Goal: Transaction & Acquisition: Obtain resource

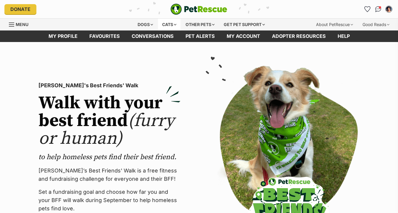
click at [170, 24] on div "Cats" at bounding box center [169, 25] width 23 height 12
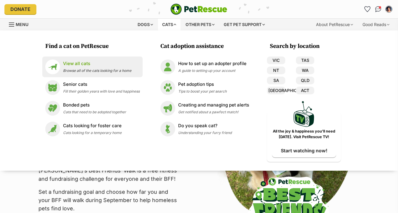
click at [100, 67] on div "View all cats Browse all of the cats looking for a home" at bounding box center [97, 66] width 68 height 13
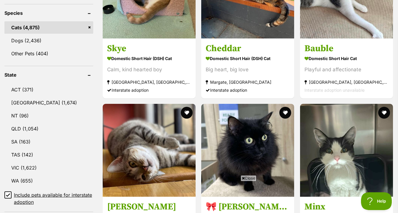
scroll to position [257, 0]
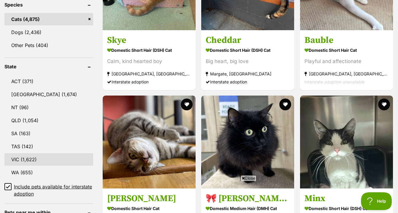
click at [36, 161] on link "VIC (1,622)" at bounding box center [48, 159] width 89 height 12
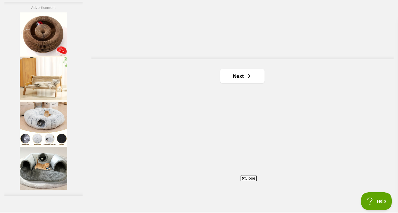
scroll to position [1076, 0]
click at [241, 81] on link "Next" at bounding box center [242, 76] width 44 height 14
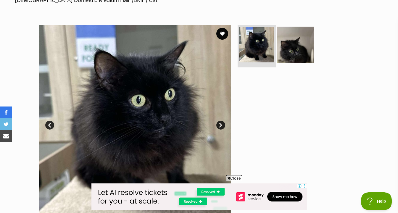
scroll to position [99, 0]
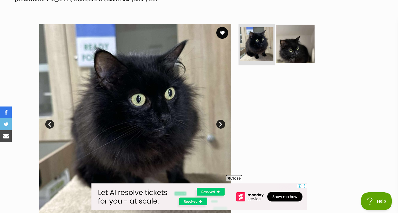
click at [307, 46] on img at bounding box center [296, 44] width 38 height 38
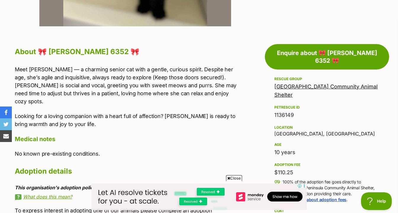
scroll to position [297, 0]
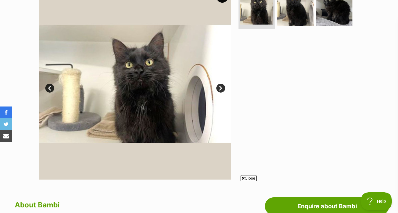
scroll to position [120, 0]
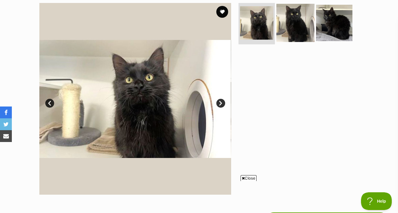
click at [298, 17] on img at bounding box center [296, 23] width 38 height 38
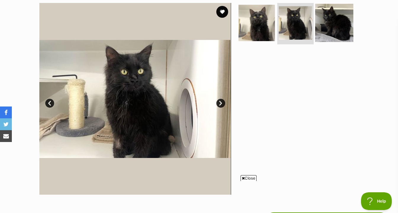
click at [320, 30] on img at bounding box center [334, 23] width 38 height 38
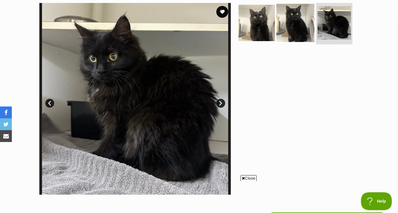
click at [294, 39] on img at bounding box center [296, 23] width 38 height 38
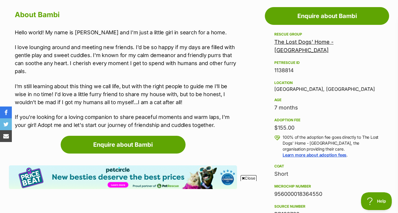
scroll to position [323, 0]
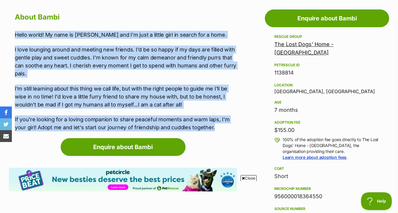
drag, startPoint x: 244, startPoint y: 129, endPoint x: 240, endPoint y: 23, distance: 106.7
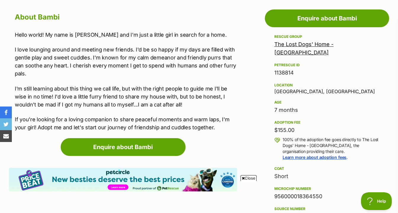
click at [237, 32] on p "Hello world! My name is [PERSON_NAME] and I'm just a little girl in search for …" at bounding box center [126, 35] width 222 height 8
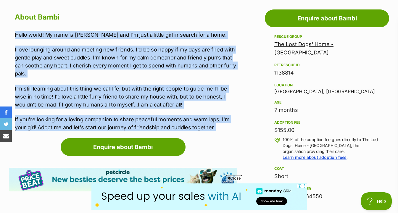
drag, startPoint x: 231, startPoint y: 136, endPoint x: 223, endPoint y: 27, distance: 108.8
click at [223, 27] on div "About Bambi Hello world! My name is [PERSON_NAME] and I'm just a little girl in…" at bounding box center [126, 71] width 222 height 121
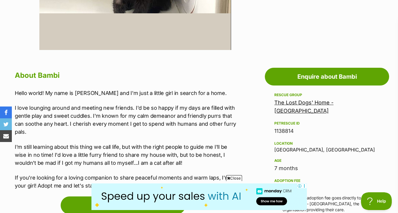
scroll to position [307, 0]
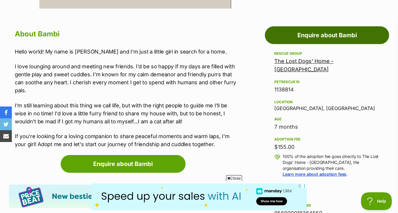
click at [294, 30] on link "Enquire about Bambi" at bounding box center [327, 35] width 124 height 18
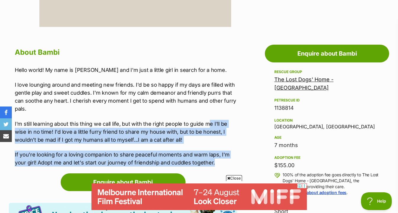
drag, startPoint x: 224, startPoint y: 164, endPoint x: 207, endPoint y: 126, distance: 42.0
click at [207, 126] on div "Hello world! My name is [PERSON_NAME] and I'm just a little girl in search for …" at bounding box center [126, 116] width 222 height 101
click at [207, 126] on p "I'm still learning about this thing we call life, but with the right people to …" at bounding box center [126, 132] width 222 height 24
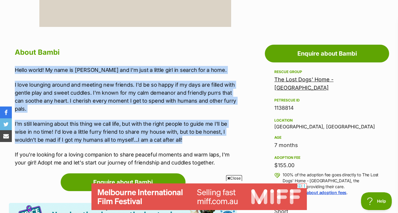
drag, startPoint x: 216, startPoint y: 142, endPoint x: 217, endPoint y: 60, distance: 82.7
click at [217, 60] on div "About Bambi Hello world! My name is [PERSON_NAME] and I'm just a little girl in…" at bounding box center [126, 106] width 222 height 121
click at [215, 84] on p "I love lounging around and meeting new friends. I'd be so happy if my days are …" at bounding box center [126, 97] width 222 height 32
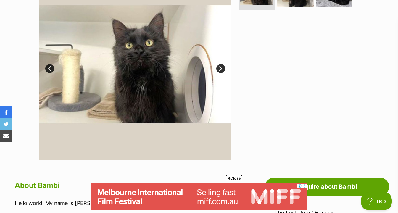
scroll to position [150, 0]
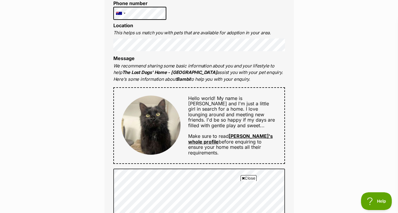
scroll to position [243, 0]
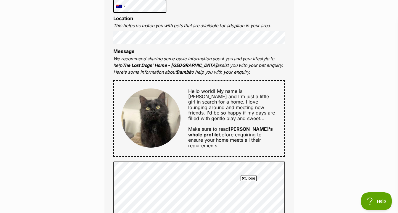
click at [226, 56] on p "We recommend sharing some basic information about you and your lifestyle to hel…" at bounding box center [199, 66] width 172 height 20
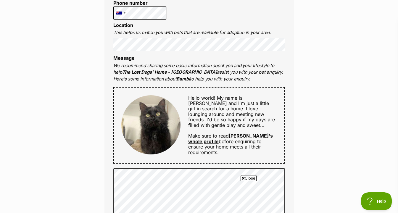
scroll to position [353, 0]
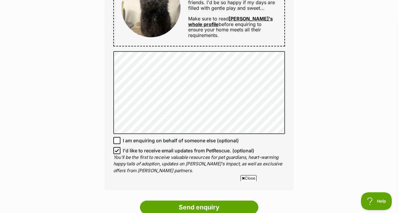
click at [195, 148] on span "I'd like to receive email updates from PetRescue. (optional)" at bounding box center [189, 150] width 132 height 7
click at [121, 148] on input "I'd like to receive email updates from PetRescue. (optional)" at bounding box center [116, 150] width 7 height 7
checkbox input "false"
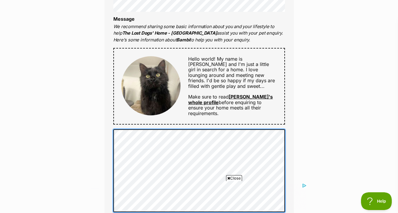
scroll to position [276, 0]
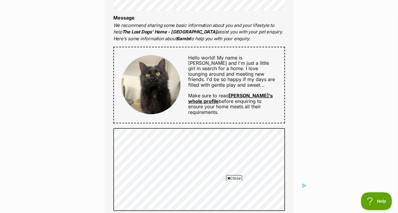
click at [168, 82] on img at bounding box center [150, 84] width 59 height 59
click at [325, 60] on div "Enquire about Bambi Want to increase your chances of a successful enquiry? Upda…" at bounding box center [199, 111] width 398 height 666
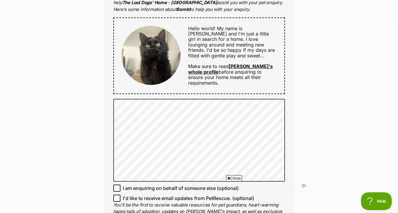
scroll to position [307, 0]
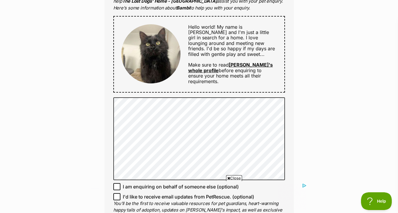
click at [255, 62] on link "Bambi's whole profile" at bounding box center [230, 67] width 85 height 11
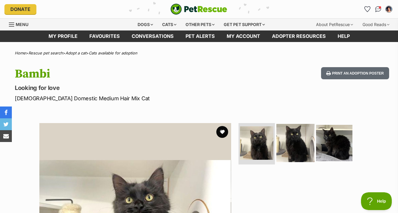
click at [290, 139] on img at bounding box center [296, 143] width 38 height 38
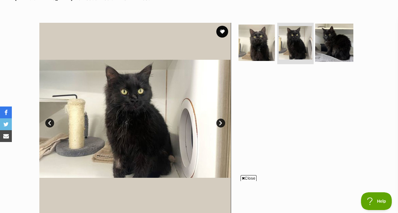
scroll to position [100, 0]
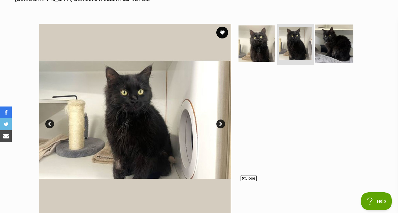
click at [333, 51] on img at bounding box center [334, 44] width 38 height 38
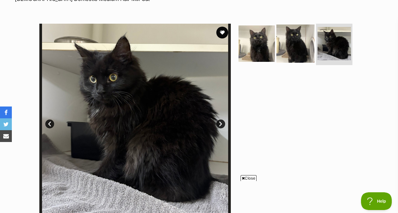
click at [309, 48] on img at bounding box center [296, 44] width 38 height 38
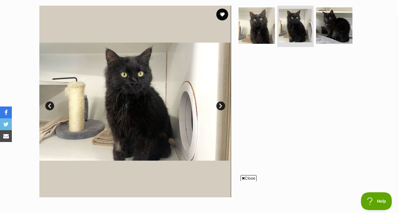
scroll to position [120, 0]
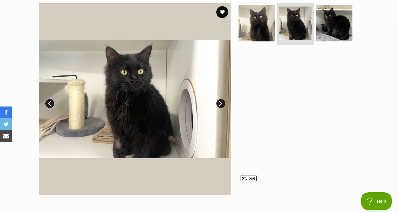
click at [220, 105] on link "Next" at bounding box center [221, 103] width 9 height 9
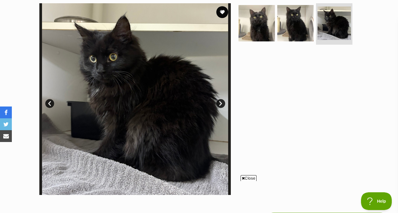
click at [220, 105] on link "Next" at bounding box center [221, 103] width 9 height 9
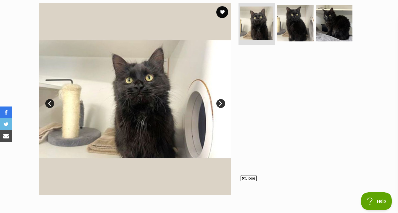
click at [220, 105] on link "Next" at bounding box center [221, 103] width 9 height 9
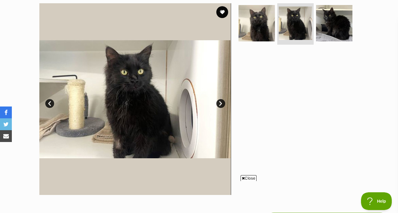
click at [220, 105] on link "Next" at bounding box center [221, 103] width 9 height 9
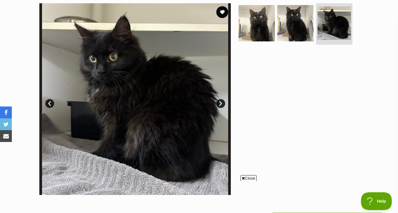
click at [220, 105] on link "Next" at bounding box center [221, 103] width 9 height 9
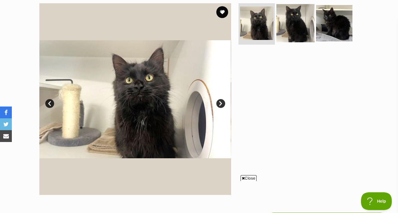
click at [288, 27] on img at bounding box center [296, 23] width 38 height 38
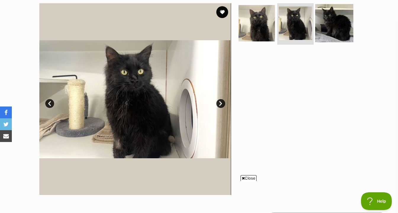
click at [315, 23] on img at bounding box center [334, 23] width 38 height 38
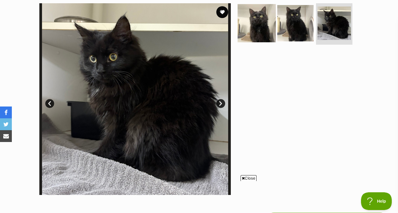
click at [268, 22] on img at bounding box center [257, 23] width 38 height 38
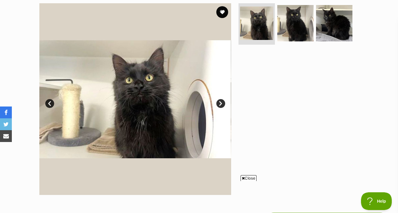
click at [270, 89] on div at bounding box center [298, 99] width 121 height 192
click at [221, 101] on link "Next" at bounding box center [221, 103] width 9 height 9
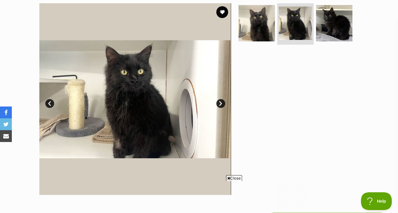
scroll to position [0, 0]
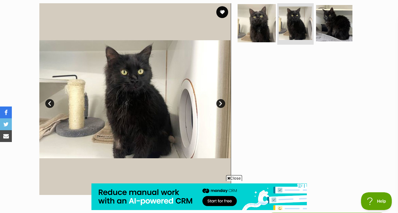
click at [269, 28] on img at bounding box center [257, 23] width 38 height 38
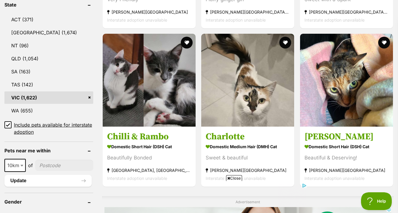
scroll to position [321, 0]
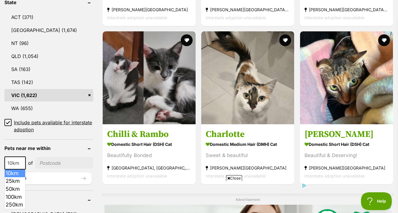
click at [19, 164] on span "10km" at bounding box center [15, 163] width 20 height 8
select select "25"
click at [52, 159] on input"] "postcode" at bounding box center [64, 163] width 57 height 11
type input"] "3144"
click at [26, 175] on button "Update" at bounding box center [47, 179] width 87 height 12
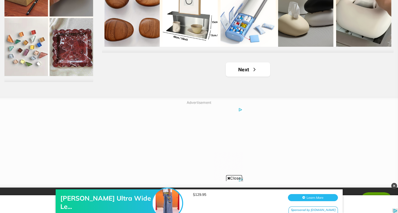
scroll to position [1524, 0]
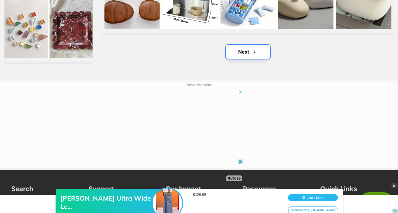
click at [262, 52] on link "Next" at bounding box center [248, 52] width 44 height 14
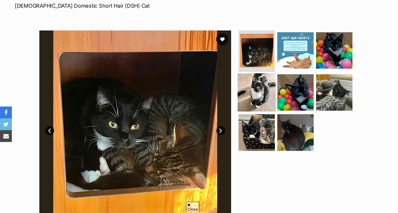
click at [256, 96] on img at bounding box center [257, 92] width 38 height 38
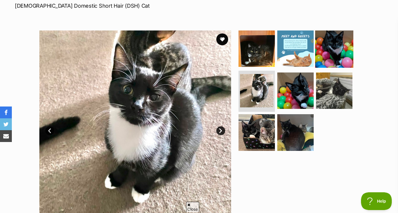
click at [336, 59] on img at bounding box center [334, 49] width 38 height 38
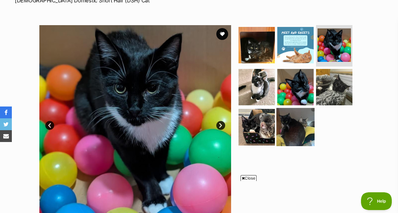
click at [303, 115] on img at bounding box center [296, 127] width 38 height 38
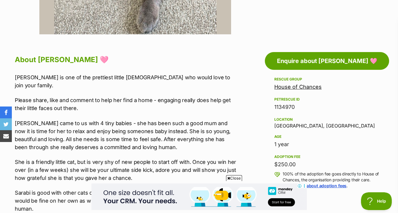
scroll to position [281, 0]
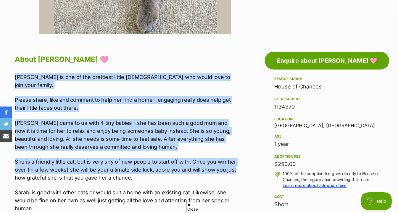
drag, startPoint x: 233, startPoint y: 153, endPoint x: 233, endPoint y: 69, distance: 84.1
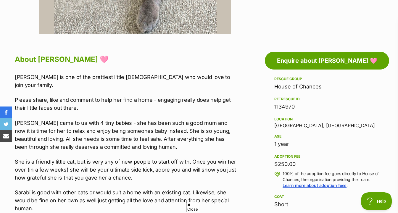
scroll to position [0, 0]
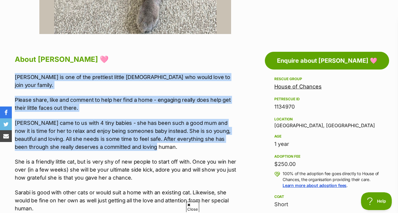
drag, startPoint x: 232, startPoint y: 69, endPoint x: 233, endPoint y: 137, distance: 68.1
click at [233, 137] on p "Sarabi came to us with 4 tiny babies - she has been such a good mum and now it …" at bounding box center [126, 135] width 222 height 32
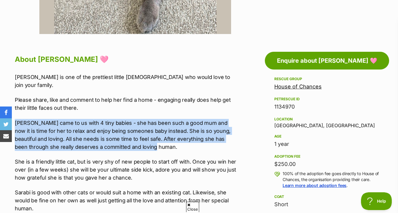
drag, startPoint x: 233, startPoint y: 139, endPoint x: 233, endPoint y: 106, distance: 32.9
click at [233, 106] on div "Sarabi is one of the prettiest little ladies who would love to join your family…" at bounding box center [126, 193] width 222 height 241
drag, startPoint x: 233, startPoint y: 106, endPoint x: 233, endPoint y: 137, distance: 30.5
click at [233, 137] on div "Sarabi is one of the prettiest little ladies who would love to join your family…" at bounding box center [126, 193] width 222 height 241
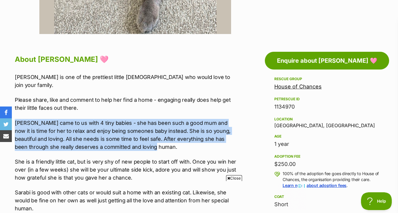
click at [233, 137] on p "Sarabi came to us with 4 tiny babies - she has been such a good mum and now it …" at bounding box center [126, 135] width 222 height 32
drag, startPoint x: 233, startPoint y: 141, endPoint x: 233, endPoint y: 106, distance: 35.0
click at [233, 106] on div "Sarabi is one of the prettiest little ladies who would love to join your family…" at bounding box center [126, 193] width 222 height 241
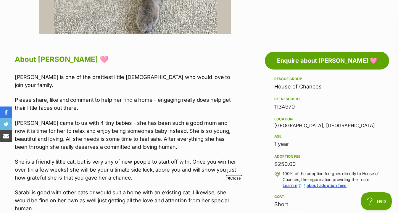
click at [236, 104] on p "Please share, like and comment to help her find a home - engaging really does h…" at bounding box center [126, 104] width 222 height 16
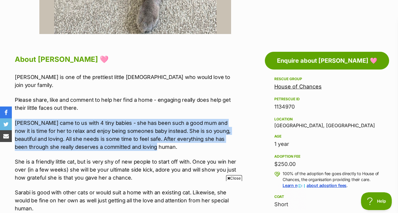
drag, startPoint x: 236, startPoint y: 104, endPoint x: 236, endPoint y: 138, distance: 34.7
click at [236, 138] on div "Sarabi is one of the prettiest little ladies who would love to join your family…" at bounding box center [126, 193] width 222 height 241
click at [236, 138] on p "Sarabi came to us with 4 tiny babies - she has been such a good mum and now it …" at bounding box center [126, 135] width 222 height 32
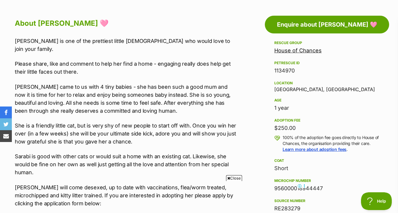
scroll to position [318, 0]
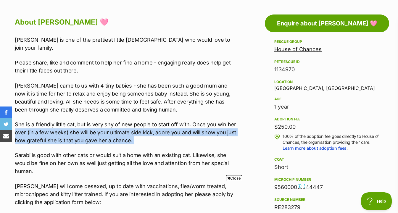
drag, startPoint x: 237, startPoint y: 139, endPoint x: 238, endPoint y: 115, distance: 24.0
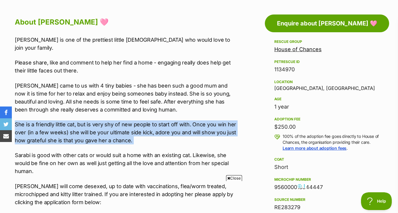
drag, startPoint x: 239, startPoint y: 140, endPoint x: 239, endPoint y: 106, distance: 34.4
drag, startPoint x: 239, startPoint y: 106, endPoint x: 239, endPoint y: 132, distance: 26.1
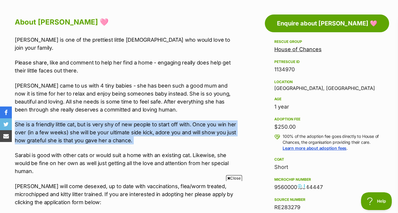
drag, startPoint x: 239, startPoint y: 134, endPoint x: 239, endPoint y: 109, distance: 24.6
drag, startPoint x: 239, startPoint y: 110, endPoint x: 238, endPoint y: 137, distance: 26.7
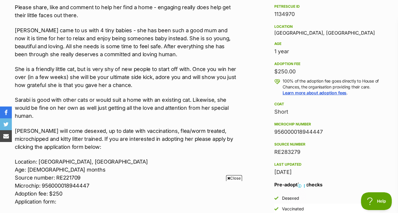
scroll to position [374, 0]
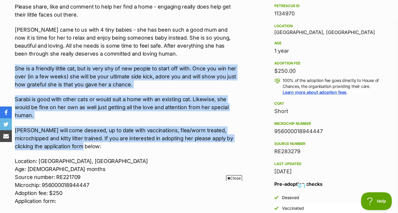
drag, startPoint x: 235, startPoint y: 139, endPoint x: 235, endPoint y: 52, distance: 87.1
click at [235, 52] on div "Sarabi is one of the prettiest little ladies who would love to join your family…" at bounding box center [126, 100] width 222 height 241
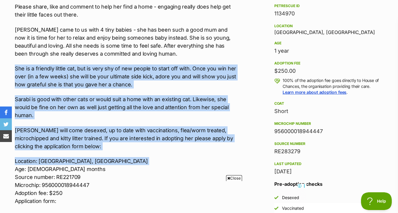
drag, startPoint x: 235, startPoint y: 52, endPoint x: 235, endPoint y: 150, distance: 98.4
click at [235, 150] on div "Sarabi is one of the prettiest little ladies who would love to join your family…" at bounding box center [126, 100] width 222 height 241
click at [235, 157] on p "Location: St Kilda East, VIC Age: 12 months Source number: RE221709 Microchip: …" at bounding box center [126, 181] width 222 height 48
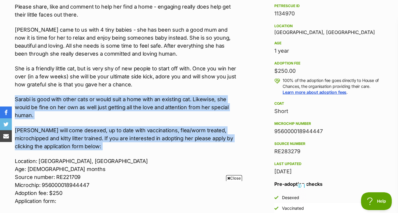
drag, startPoint x: 235, startPoint y: 146, endPoint x: 235, endPoint y: 81, distance: 64.9
click at [235, 81] on div "Sarabi is one of the prettiest little ladies who would love to join your family…" at bounding box center [126, 100] width 222 height 241
drag, startPoint x: 235, startPoint y: 84, endPoint x: 235, endPoint y: 144, distance: 59.8
click at [235, 144] on div "Sarabi is one of the prettiest little ladies who would love to join your family…" at bounding box center [126, 100] width 222 height 241
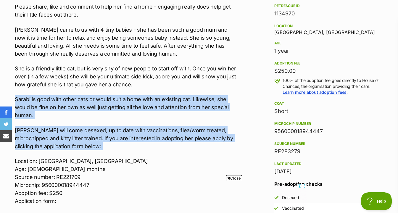
click at [235, 144] on div "Sarabi is one of the prettiest little ladies who would love to join your family…" at bounding box center [126, 100] width 222 height 241
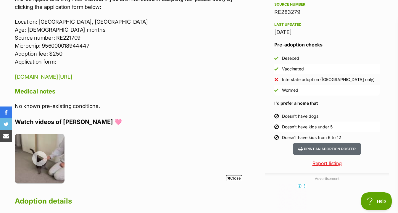
scroll to position [520, 0]
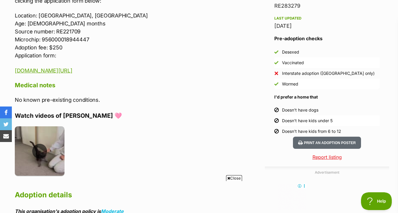
click at [50, 147] on img at bounding box center [40, 151] width 50 height 50
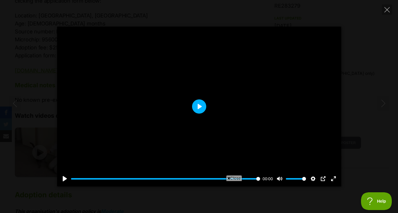
click at [204, 109] on button "Play" at bounding box center [199, 107] width 14 height 14
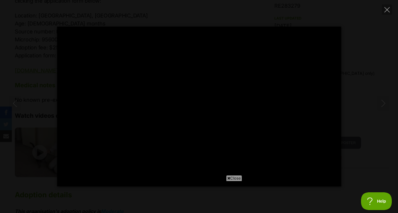
type input "100"
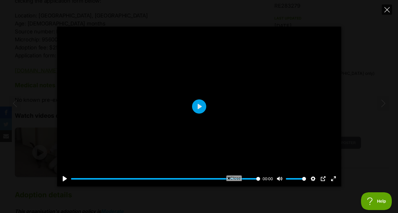
click at [390, 8] on icon "Close" at bounding box center [387, 9] width 5 height 5
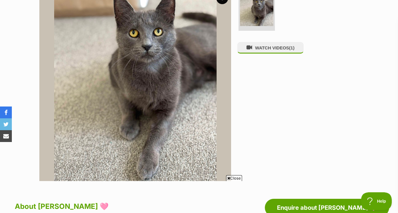
scroll to position [124, 0]
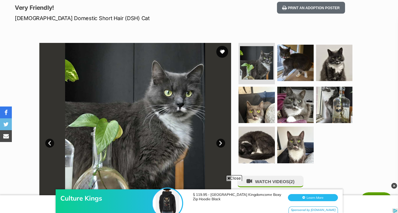
scroll to position [95, 0]
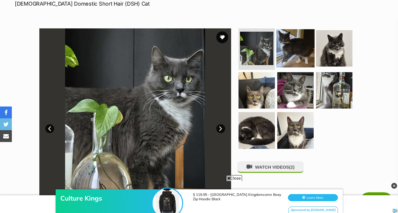
click at [293, 63] on img at bounding box center [296, 48] width 38 height 38
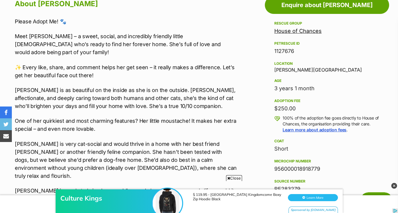
scroll to position [329, 0]
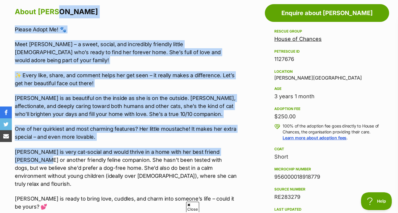
drag, startPoint x: 230, startPoint y: 18, endPoint x: 238, endPoint y: 144, distance: 126.4
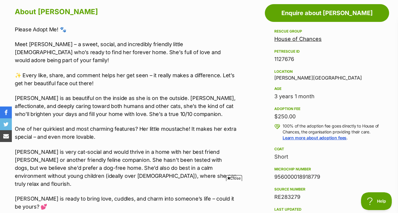
scroll to position [0, 0]
click at [292, 36] on link "House of Chances" at bounding box center [298, 39] width 47 height 6
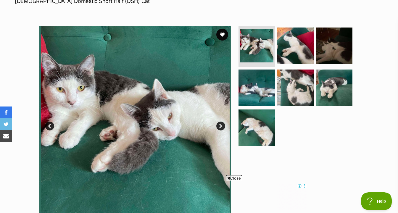
scroll to position [98, 0]
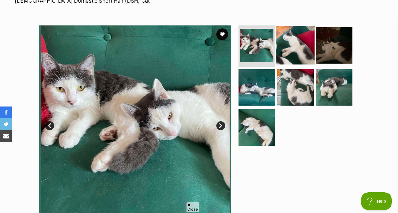
click at [300, 44] on img at bounding box center [296, 45] width 38 height 38
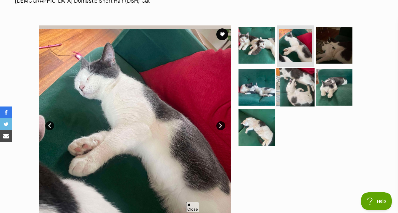
scroll to position [0, 0]
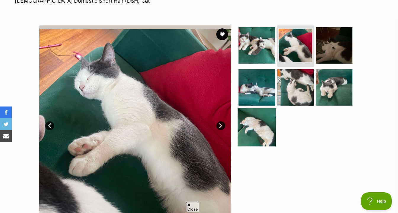
click at [257, 113] on img at bounding box center [257, 127] width 38 height 38
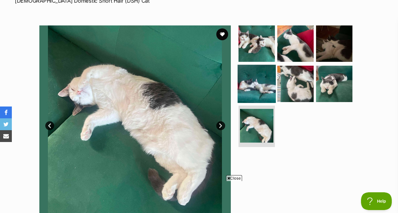
click at [261, 92] on img at bounding box center [257, 84] width 38 height 38
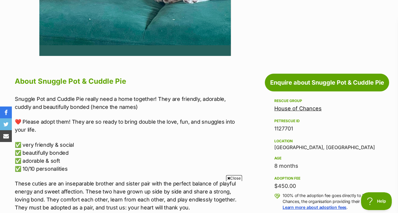
scroll to position [259, 0]
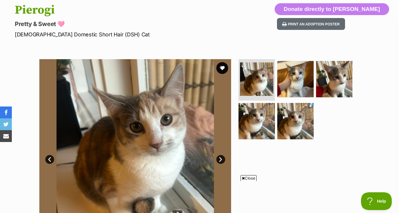
scroll to position [91, 0]
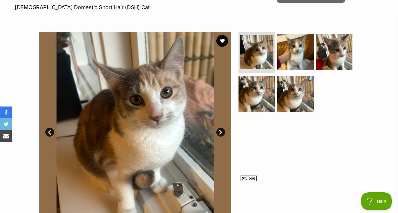
click at [276, 40] on ul at bounding box center [298, 74] width 121 height 84
click at [308, 51] on img at bounding box center [296, 52] width 38 height 38
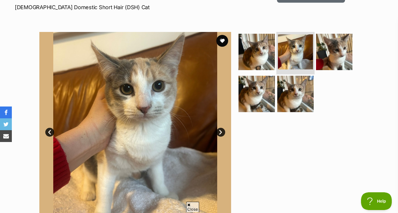
scroll to position [89, 0]
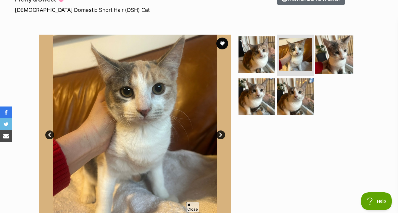
click at [330, 58] on img at bounding box center [334, 55] width 38 height 38
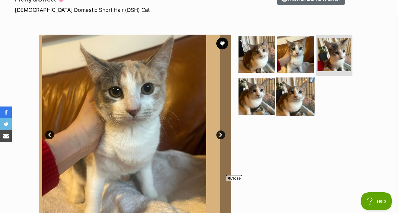
scroll to position [0, 0]
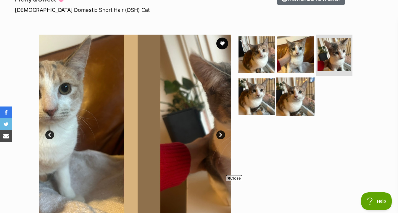
click at [286, 95] on img at bounding box center [296, 96] width 38 height 38
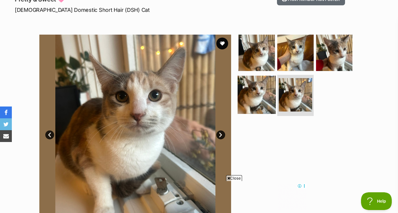
click at [262, 92] on img at bounding box center [257, 95] width 38 height 38
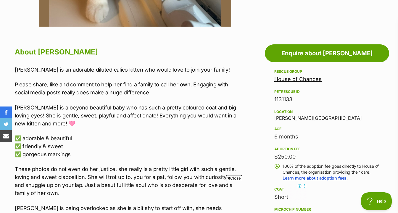
scroll to position [288, 0]
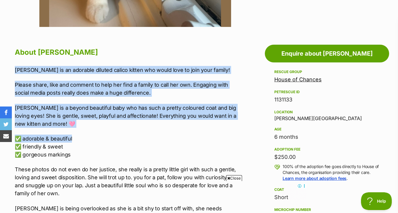
drag, startPoint x: 221, startPoint y: 64, endPoint x: 222, endPoint y: 143, distance: 79.1
click at [222, 143] on p "✅ adorable & beautiful ✅ friendly & sweet ✅ gorgeous markings" at bounding box center [126, 147] width 222 height 24
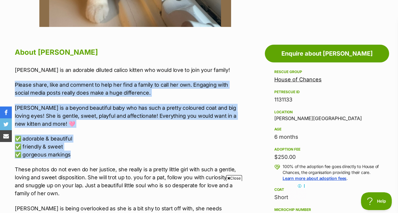
drag, startPoint x: 222, startPoint y: 152, endPoint x: 222, endPoint y: 76, distance: 76.4
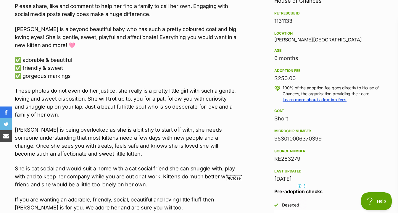
scroll to position [367, 0]
drag, startPoint x: 222, startPoint y: 76, endPoint x: 222, endPoint y: 115, distance: 39.4
click at [222, 115] on div "Pierogi is an adorable diluted calico kitten who would love to join your family…" at bounding box center [126, 149] width 222 height 325
click at [222, 115] on p "These photos do not even do her justice, she really is a pretty little girl wit…" at bounding box center [126, 103] width 222 height 32
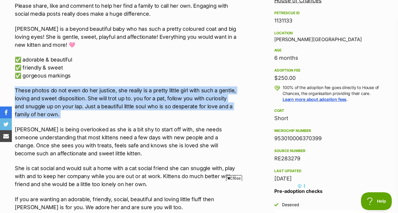
drag, startPoint x: 222, startPoint y: 115, endPoint x: 222, endPoint y: 82, distance: 32.9
click at [222, 82] on div "Pierogi is an adorable diluted calico kitten who would love to join your family…" at bounding box center [126, 149] width 222 height 325
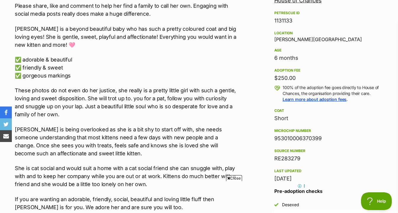
drag, startPoint x: 222, startPoint y: 118, endPoint x: 222, endPoint y: 76, distance: 43.0
click at [222, 76] on div "Pierogi is an adorable diluted calico kitten who would love to join your family…" at bounding box center [126, 149] width 222 height 325
click at [222, 76] on p "✅ adorable & beautiful ✅ friendly & sweet ✅ gorgeous markings" at bounding box center [126, 68] width 222 height 24
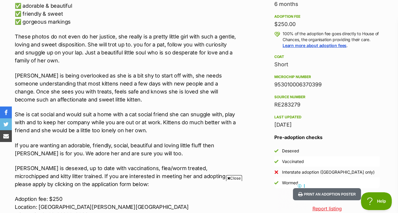
scroll to position [433, 0]
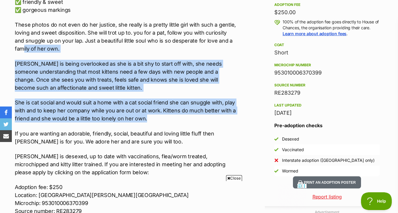
drag, startPoint x: 229, startPoint y: 40, endPoint x: 229, endPoint y: 118, distance: 77.9
click at [229, 118] on div "Pierogi is an adorable diluted calico kitten who would love to join your family…" at bounding box center [126, 83] width 222 height 325
click at [229, 118] on p "She is cat social and would suit a home with a cat social friend she can snuggl…" at bounding box center [126, 111] width 222 height 24
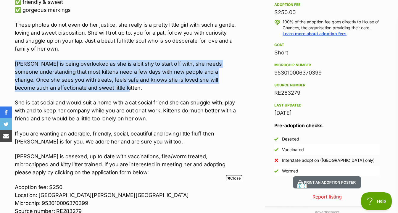
drag, startPoint x: 229, startPoint y: 88, endPoint x: 230, endPoint y: 56, distance: 32.3
click at [230, 56] on div "Pierogi is an adorable diluted calico kitten who would love to join your family…" at bounding box center [126, 83] width 222 height 325
drag, startPoint x: 230, startPoint y: 56, endPoint x: 229, endPoint y: 86, distance: 29.9
click at [229, 86] on div "Pierogi is an adorable diluted calico kitten who would love to join your family…" at bounding box center [126, 83] width 222 height 325
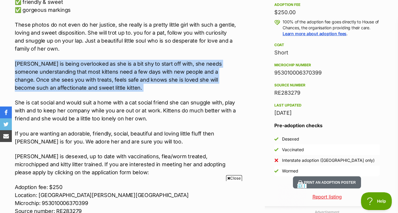
click at [229, 86] on p "Pierogi is being overlooked as she is a bit shy to start off with, she needs so…" at bounding box center [126, 76] width 222 height 32
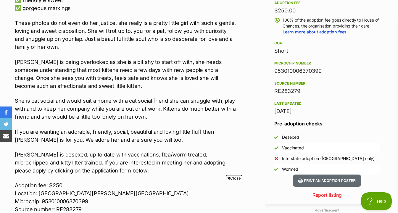
scroll to position [0, 0]
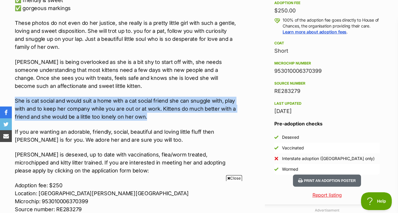
drag, startPoint x: 231, startPoint y: 91, endPoint x: 232, endPoint y: 119, distance: 28.4
click at [232, 119] on div "Pierogi is an adorable diluted calico kitten who would love to join your family…" at bounding box center [126, 81] width 222 height 325
click at [232, 119] on p "She is cat social and would suit a home with a cat social friend she can snuggl…" at bounding box center [126, 109] width 222 height 24
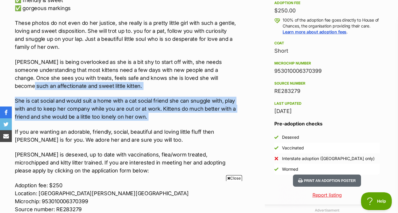
drag, startPoint x: 232, startPoint y: 119, endPoint x: 232, endPoint y: 76, distance: 43.8
click at [232, 76] on div "Pierogi is an adorable diluted calico kitten who would love to join your family…" at bounding box center [126, 81] width 222 height 325
click at [232, 76] on p "Pierogi is being overlooked as she is a bit shy to start off with, she needs so…" at bounding box center [126, 74] width 222 height 32
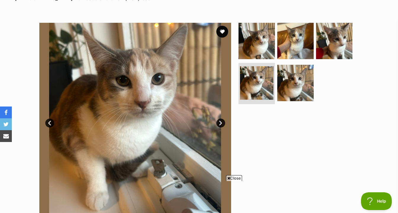
scroll to position [101, 0]
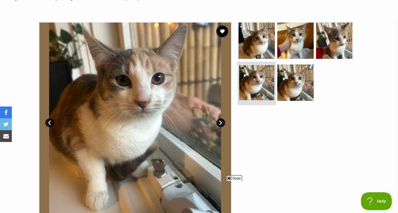
click at [261, 79] on img at bounding box center [256, 82] width 35 height 35
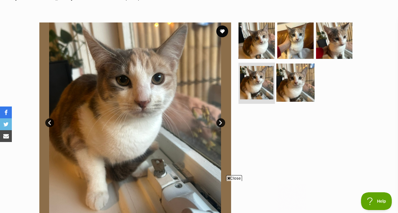
click at [296, 84] on img at bounding box center [296, 82] width 38 height 38
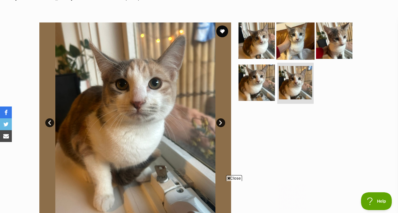
click at [294, 28] on img at bounding box center [296, 41] width 38 height 38
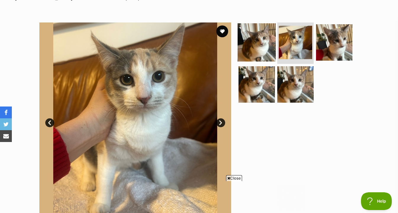
click at [263, 34] on img at bounding box center [257, 42] width 38 height 38
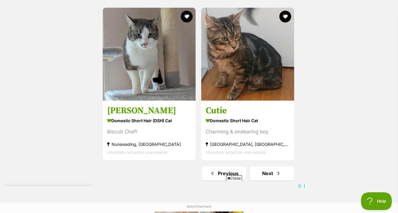
scroll to position [1409, 0]
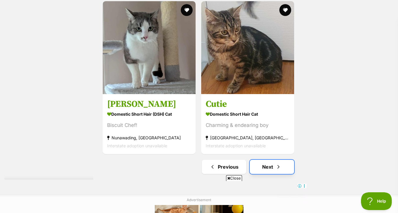
click at [289, 168] on link "Next" at bounding box center [272, 167] width 44 height 14
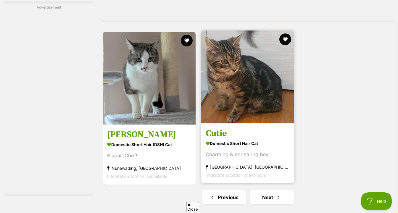
scroll to position [0, 0]
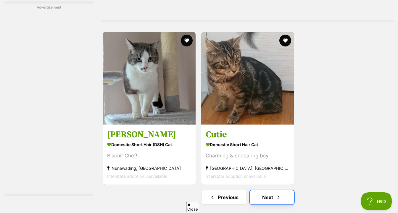
click at [279, 200] on span "Next page" at bounding box center [279, 197] width 6 height 7
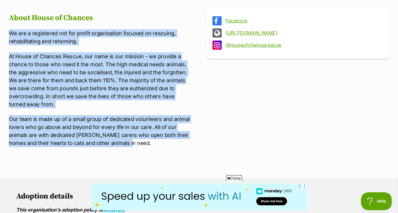
drag, startPoint x: 181, startPoint y: 156, endPoint x: 181, endPoint y: 21, distance: 134.8
click at [181, 21] on article "About House of Chances We are a registered not for profit organisation focused …" at bounding box center [100, 83] width 183 height 153
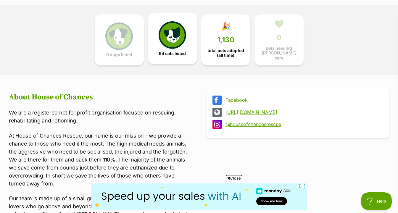
scroll to position [149, 0]
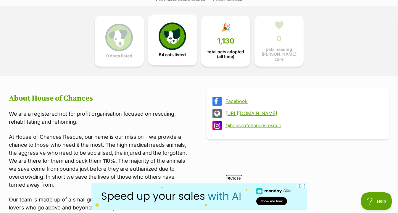
click at [183, 43] on img at bounding box center [172, 36] width 27 height 27
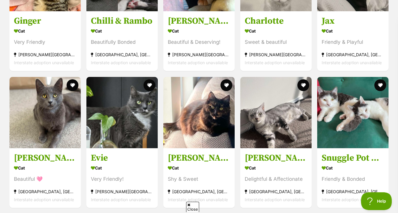
scroll to position [689, 0]
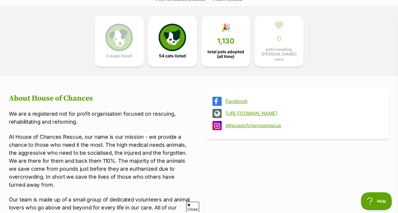
click at [236, 112] on link "[URL][DOMAIN_NAME]" at bounding box center [304, 113] width 156 height 5
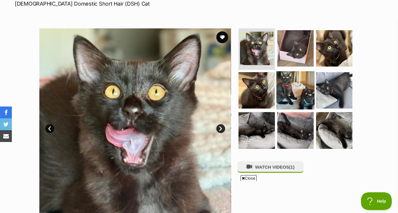
scroll to position [103, 0]
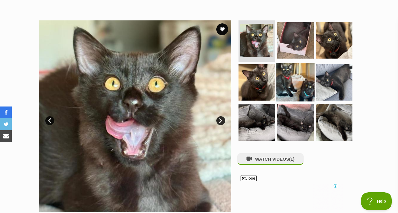
click at [279, 77] on img at bounding box center [296, 82] width 38 height 38
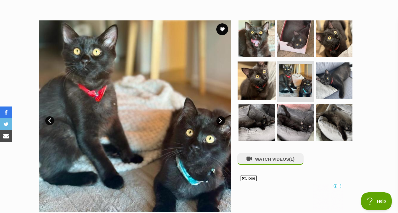
click at [262, 81] on img at bounding box center [257, 80] width 38 height 38
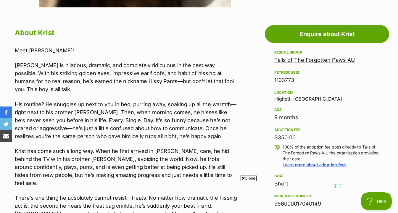
scroll to position [309, 0]
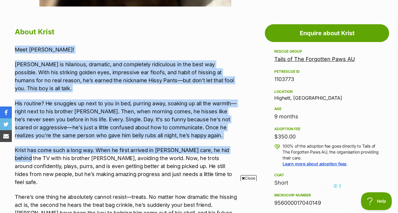
drag, startPoint x: 240, startPoint y: 149, endPoint x: 240, endPoint y: 43, distance: 106.3
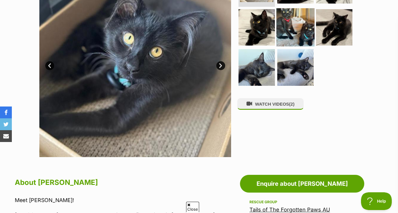
click at [292, 38] on img at bounding box center [296, 27] width 38 height 38
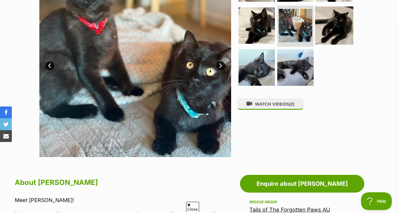
click at [330, 25] on img at bounding box center [334, 25] width 38 height 38
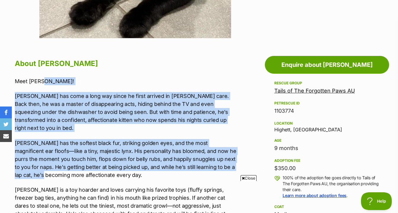
drag, startPoint x: 249, startPoint y: 149, endPoint x: 249, endPoint y: 84, distance: 64.9
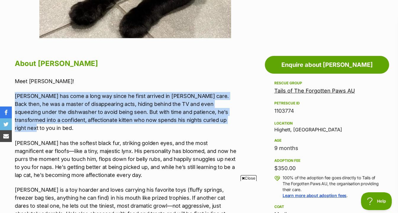
drag, startPoint x: 248, startPoint y: 86, endPoint x: 248, endPoint y: 122, distance: 36.7
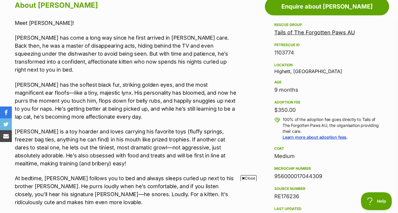
scroll to position [337, 0]
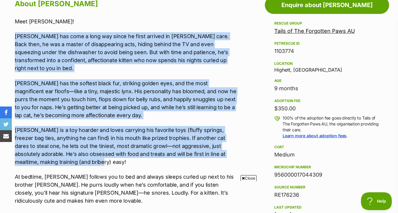
drag, startPoint x: 244, startPoint y: 158, endPoint x: 246, endPoint y: 28, distance: 130.4
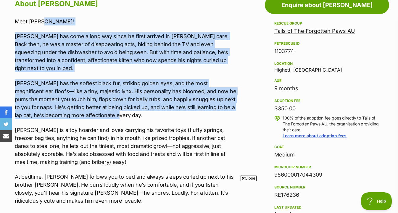
drag, startPoint x: 246, startPoint y: 25, endPoint x: 246, endPoint y: 108, distance: 82.7
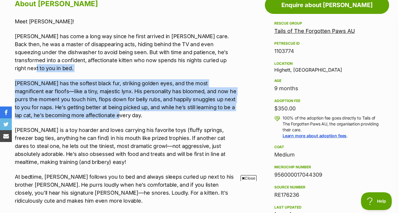
drag, startPoint x: 246, startPoint y: 110, endPoint x: 246, endPoint y: 57, distance: 52.7
drag, startPoint x: 244, startPoint y: 63, endPoint x: 244, endPoint y: 103, distance: 39.4
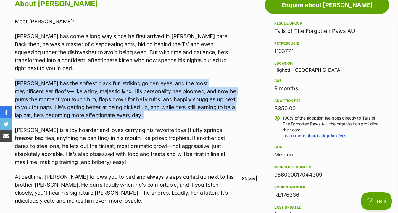
drag, startPoint x: 244, startPoint y: 112, endPoint x: 243, endPoint y: 68, distance: 44.5
drag, startPoint x: 243, startPoint y: 68, endPoint x: 243, endPoint y: 106, distance: 37.9
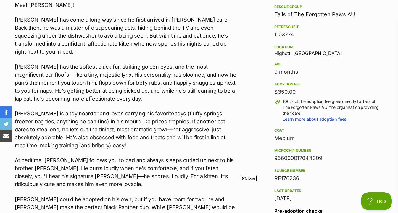
scroll to position [354, 0]
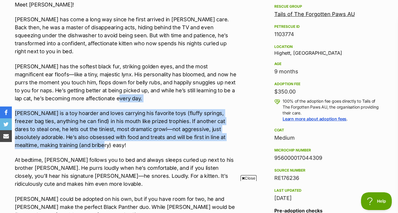
drag, startPoint x: 242, startPoint y: 90, endPoint x: 242, endPoint y: 141, distance: 50.7
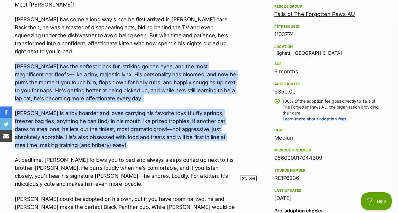
drag, startPoint x: 242, startPoint y: 143, endPoint x: 242, endPoint y: 52, distance: 91.5
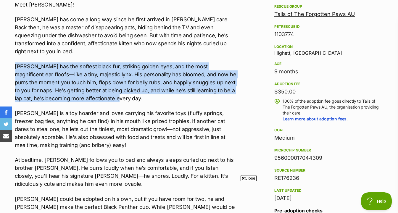
drag, startPoint x: 243, startPoint y: 48, endPoint x: 243, endPoint y: 89, distance: 40.9
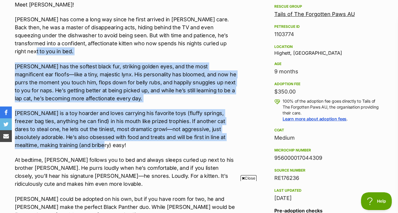
drag, startPoint x: 233, startPoint y: 141, endPoint x: 233, endPoint y: 44, distance: 97.5
click at [233, 44] on div "Meet Kurt! Kurt has come a long way since he first arrived in foster care. Back…" at bounding box center [126, 156] width 222 height 311
click at [233, 44] on p "Kurt has come a long way since he first arrived in foster care. Back then, he w…" at bounding box center [126, 35] width 222 height 40
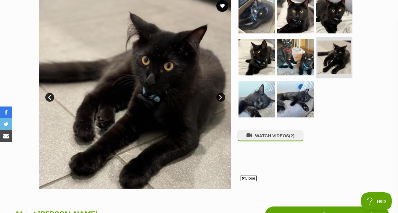
scroll to position [124, 0]
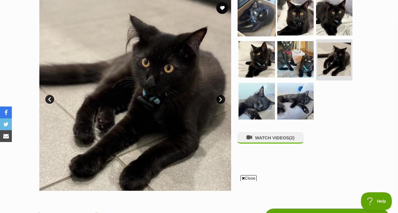
click at [257, 21] on img at bounding box center [257, 17] width 38 height 38
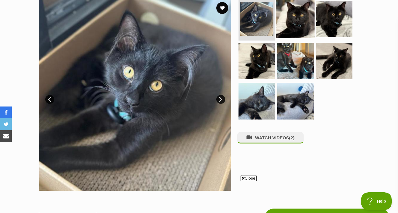
click at [294, 23] on img at bounding box center [296, 19] width 38 height 38
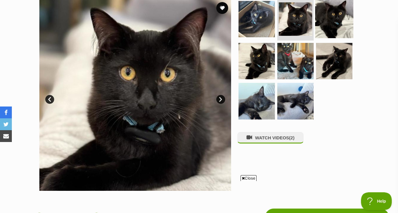
click at [324, 27] on img at bounding box center [334, 19] width 38 height 38
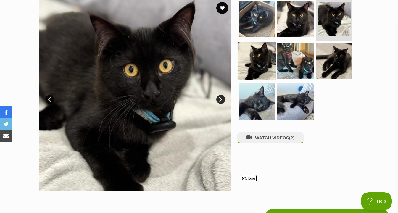
click at [244, 68] on img at bounding box center [257, 61] width 38 height 38
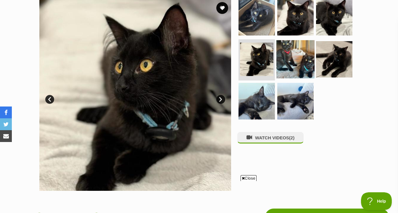
click at [286, 64] on img at bounding box center [296, 59] width 38 height 38
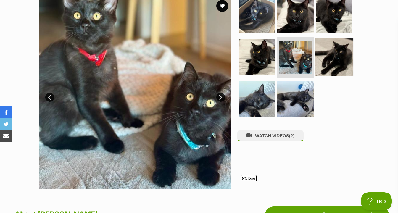
scroll to position [129, 0]
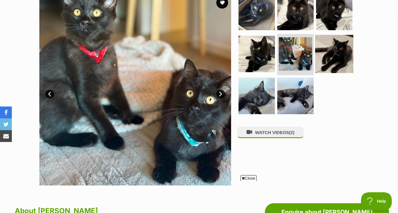
click at [321, 57] on img at bounding box center [334, 54] width 38 height 38
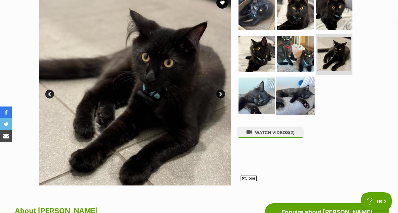
click at [279, 89] on img at bounding box center [296, 96] width 38 height 38
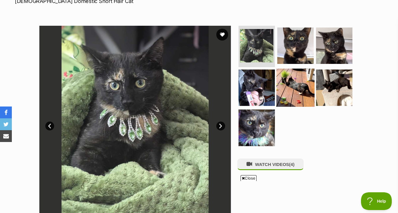
click at [312, 76] on img at bounding box center [296, 87] width 38 height 38
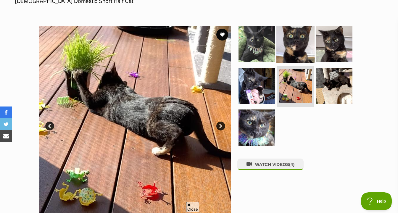
click at [302, 50] on img at bounding box center [296, 44] width 38 height 38
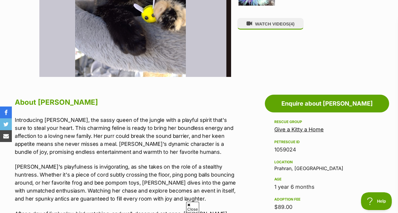
scroll to position [239, 0]
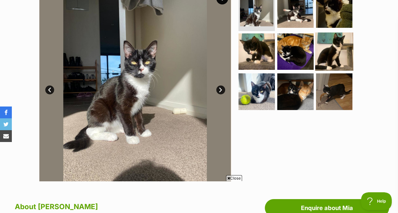
click at [316, 75] on img at bounding box center [334, 91] width 36 height 36
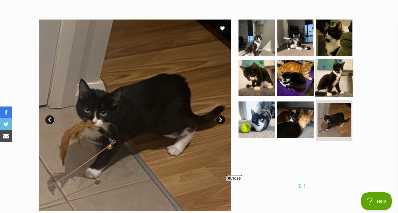
scroll to position [101, 0]
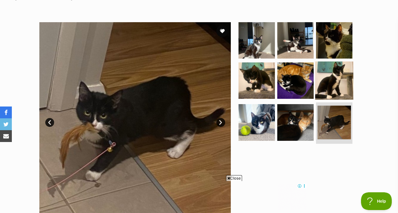
click at [338, 40] on img at bounding box center [334, 40] width 36 height 36
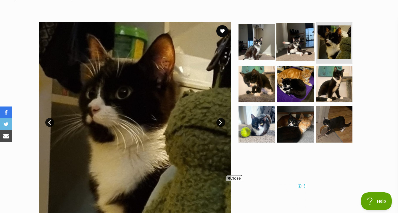
click at [304, 50] on img at bounding box center [296, 42] width 38 height 38
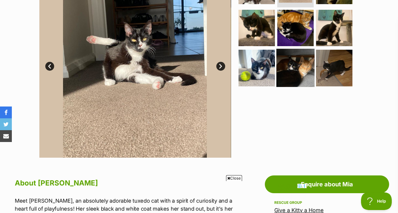
scroll to position [157, 0]
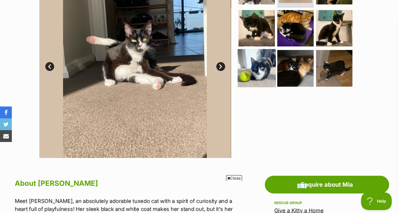
click at [262, 63] on img at bounding box center [257, 68] width 38 height 38
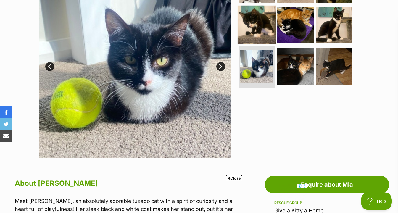
click at [262, 36] on img at bounding box center [257, 24] width 38 height 38
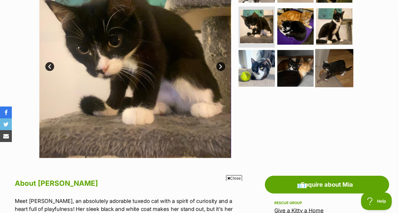
click at [335, 65] on img at bounding box center [334, 68] width 38 height 38
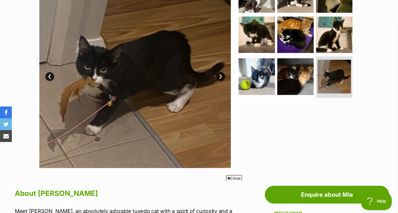
scroll to position [128, 0]
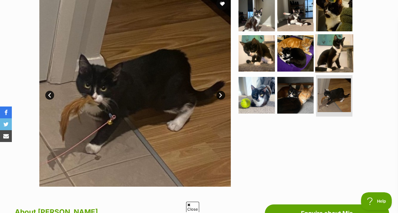
click at [339, 54] on img at bounding box center [334, 53] width 38 height 38
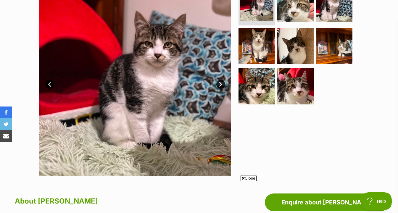
scroll to position [139, 0]
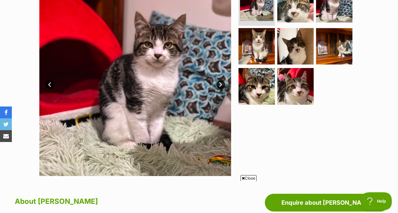
click at [284, 108] on ul at bounding box center [298, 46] width 121 height 124
click at [289, 86] on img at bounding box center [296, 86] width 38 height 38
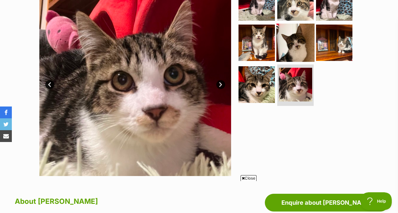
click at [296, 49] on img at bounding box center [296, 42] width 38 height 38
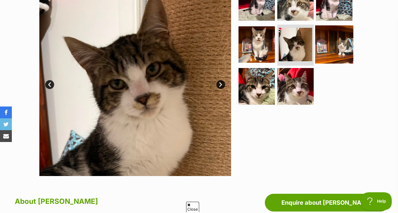
click at [330, 47] on img at bounding box center [334, 44] width 38 height 38
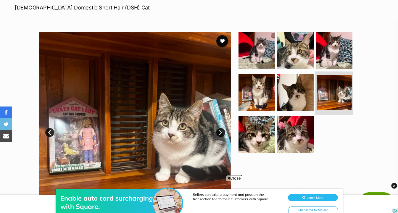
scroll to position [0, 0]
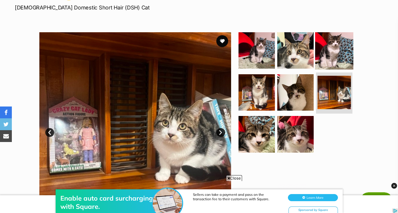
click at [332, 47] on img at bounding box center [334, 50] width 38 height 38
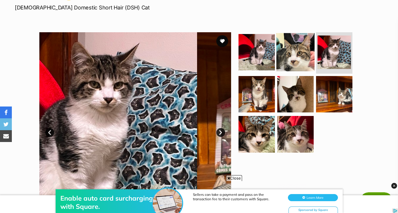
click at [283, 52] on img at bounding box center [296, 52] width 38 height 38
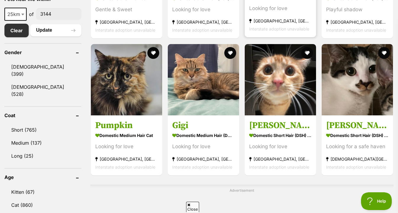
scroll to position [352, 0]
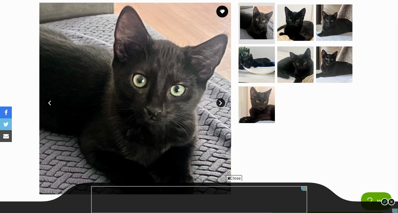
scroll to position [116, 0]
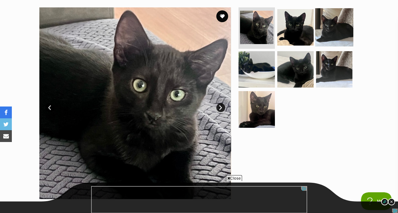
click at [321, 28] on img at bounding box center [334, 27] width 38 height 38
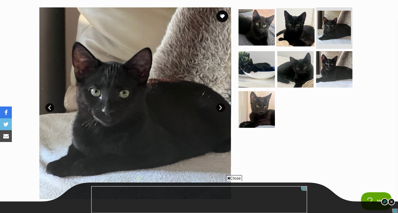
click at [301, 31] on img at bounding box center [296, 27] width 38 height 38
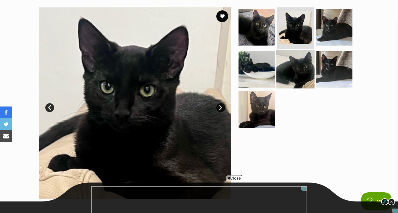
click at [299, 77] on img at bounding box center [296, 69] width 38 height 38
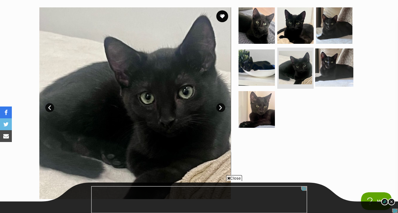
click at [329, 73] on img at bounding box center [334, 67] width 38 height 38
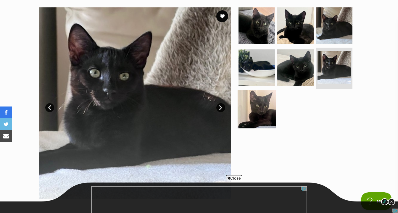
click at [266, 109] on img at bounding box center [257, 109] width 38 height 38
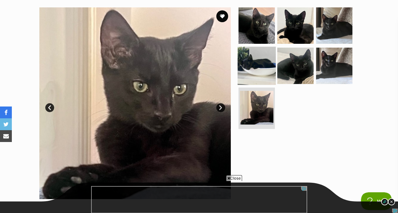
click at [261, 80] on img at bounding box center [257, 66] width 38 height 38
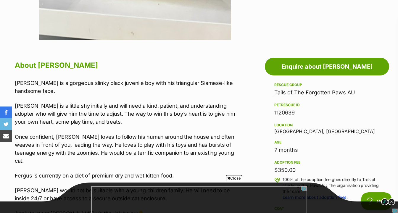
scroll to position [295, 0]
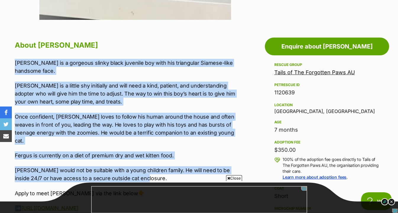
drag, startPoint x: 245, startPoint y: 171, endPoint x: 245, endPoint y: 53, distance: 117.9
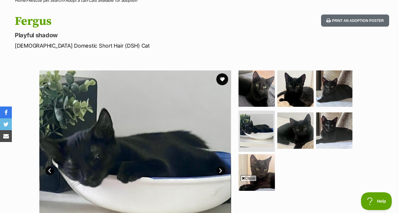
scroll to position [52, 0]
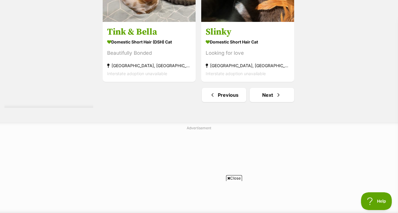
scroll to position [1538, 0]
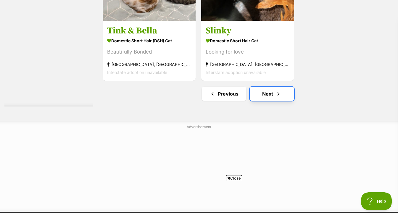
click at [270, 97] on link "Next" at bounding box center [272, 94] width 44 height 14
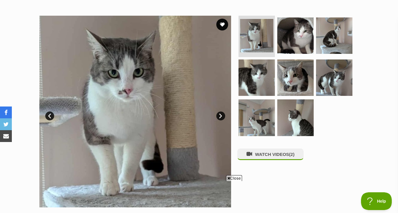
scroll to position [108, 0]
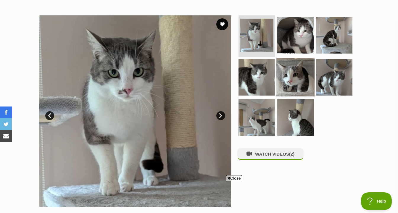
click at [305, 75] on img at bounding box center [296, 77] width 38 height 38
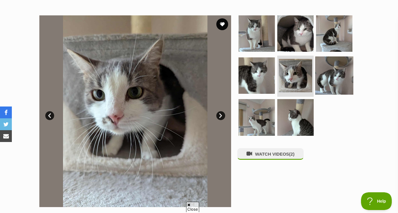
click at [336, 74] on img at bounding box center [334, 75] width 38 height 38
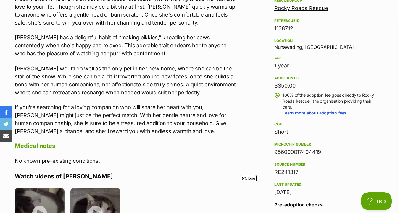
scroll to position [360, 0]
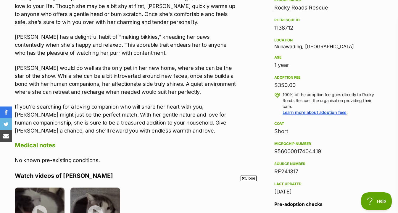
click at [342, 65] on div "1 year" at bounding box center [327, 65] width 105 height 8
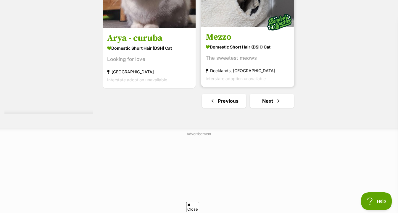
scroll to position [1476, 0]
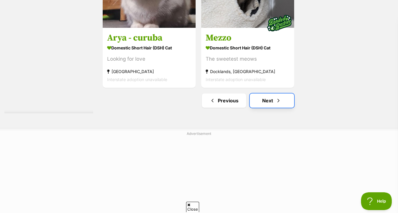
click at [271, 100] on link "Next" at bounding box center [272, 101] width 44 height 14
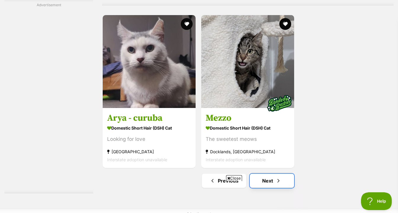
scroll to position [0, 0]
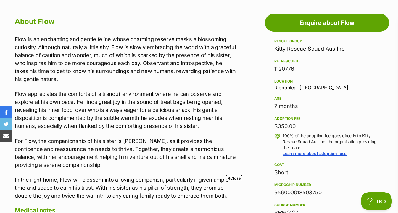
scroll to position [315, 0]
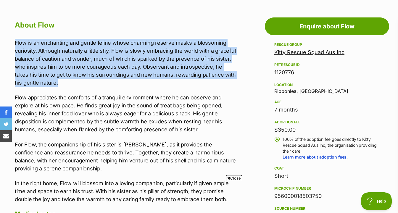
drag, startPoint x: 232, startPoint y: 36, endPoint x: 233, endPoint y: 83, distance: 46.2
click at [233, 83] on div "About Flow Flow is an enchanting and gentle feline whose charming reserve masks…" at bounding box center [126, 190] width 222 height 343
click at [233, 83] on p "Flow is an enchanting and gentle feline whose charming reserve masks a blossomi…" at bounding box center [126, 63] width 222 height 48
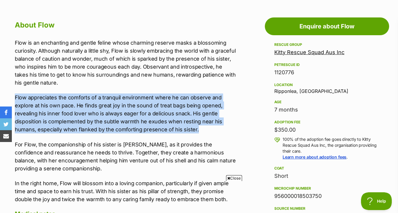
drag, startPoint x: 233, startPoint y: 87, endPoint x: 237, endPoint y: 133, distance: 46.1
click at [237, 133] on div "Flow is an enchanting and gentle feline whose charming reserve masks a blossomi…" at bounding box center [126, 121] width 222 height 165
click at [237, 133] on p "Flow appreciates the comforts of a tranquil environment where he can observe an…" at bounding box center [126, 114] width 222 height 40
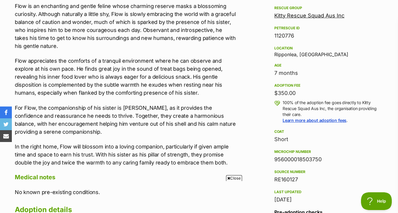
scroll to position [354, 0]
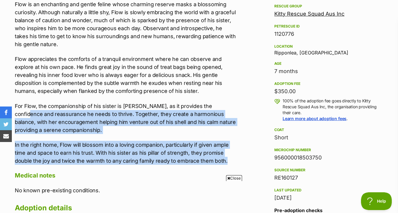
drag, startPoint x: 238, startPoint y: 162, endPoint x: 233, endPoint y: 103, distance: 59.2
click at [233, 103] on p "For Flow, the companionship of his sister is vital, as it provides the confiden…" at bounding box center [126, 118] width 222 height 32
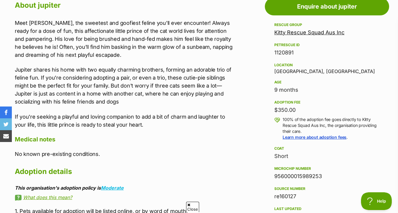
drag, startPoint x: 231, startPoint y: 126, endPoint x: 233, endPoint y: 60, distance: 65.8
click at [233, 60] on div "Meet [PERSON_NAME], the sweetest and goofiest feline you'll ever encounter! Alw…" at bounding box center [126, 74] width 222 height 110
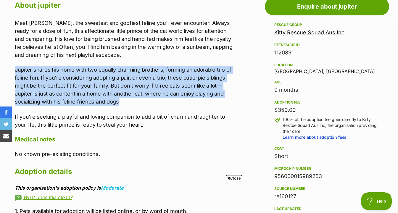
drag, startPoint x: 237, startPoint y: 60, endPoint x: 240, endPoint y: 102, distance: 41.9
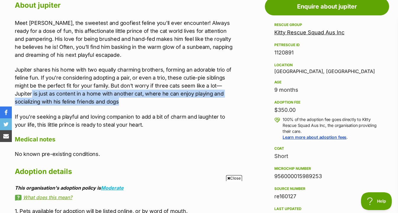
drag, startPoint x: 240, startPoint y: 102, endPoint x: 240, endPoint y: 89, distance: 13.0
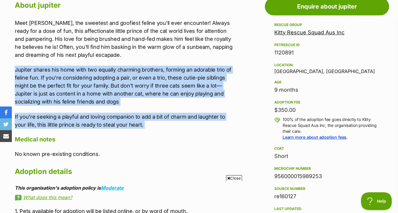
drag, startPoint x: 240, startPoint y: 130, endPoint x: 240, endPoint y: 64, distance: 66.1
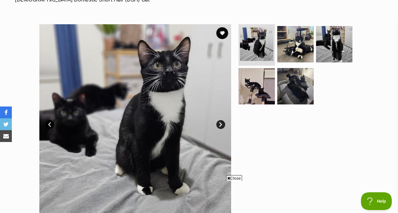
scroll to position [87, 0]
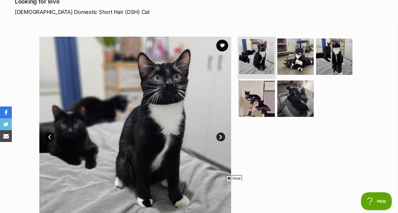
click at [268, 67] on img at bounding box center [256, 56] width 35 height 35
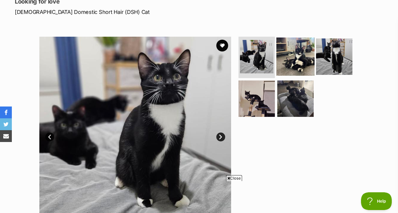
click at [294, 63] on img at bounding box center [296, 57] width 38 height 38
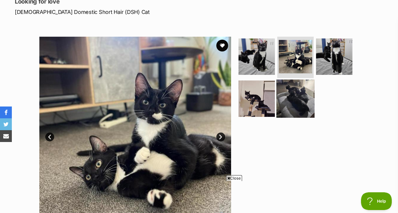
click at [294, 100] on img at bounding box center [296, 98] width 38 height 38
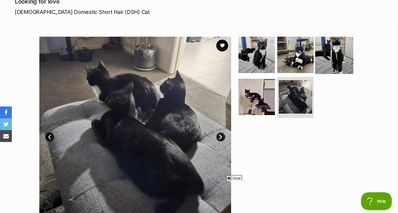
click at [318, 62] on img at bounding box center [334, 55] width 38 height 38
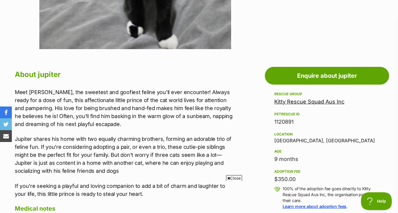
scroll to position [261, 0]
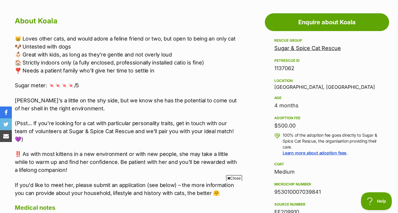
scroll to position [318, 0]
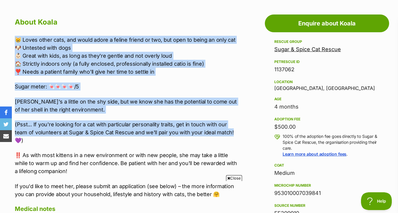
drag, startPoint x: 230, startPoint y: 25, endPoint x: 233, endPoint y: 131, distance: 105.8
click at [233, 131] on div "About Koala 😸 Loves other cats, and would adore a feline friend or two, but ope…" at bounding box center [126, 193] width 222 height 354
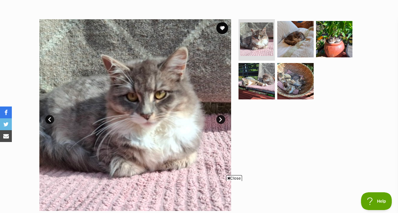
scroll to position [66, 0]
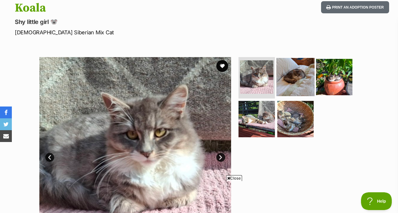
click at [295, 69] on img at bounding box center [296, 77] width 38 height 38
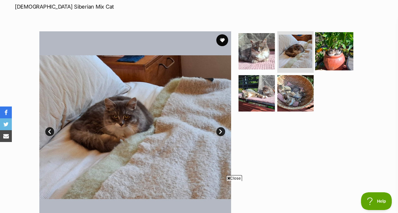
scroll to position [92, 0]
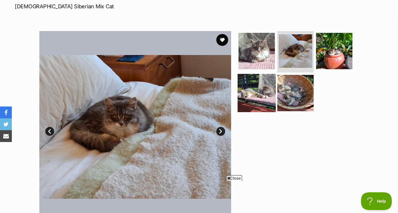
click at [268, 92] on img at bounding box center [257, 93] width 38 height 38
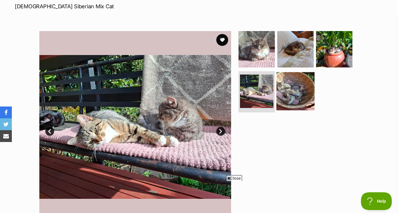
click at [286, 94] on img at bounding box center [296, 91] width 38 height 38
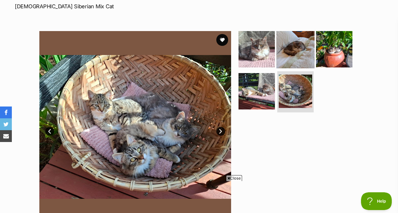
click at [310, 61] on img at bounding box center [296, 49] width 38 height 38
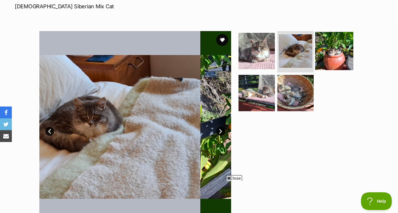
click at [330, 55] on img at bounding box center [334, 51] width 38 height 38
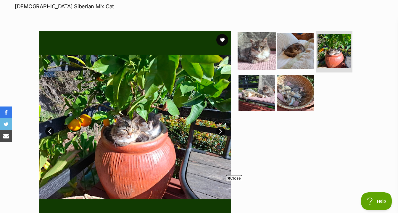
click at [268, 58] on img at bounding box center [257, 51] width 38 height 38
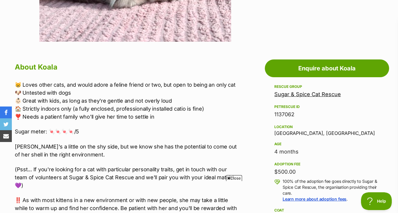
click at [227, 130] on p "Sugar meter: 🍬🍬🍬🍬/5" at bounding box center [126, 132] width 222 height 8
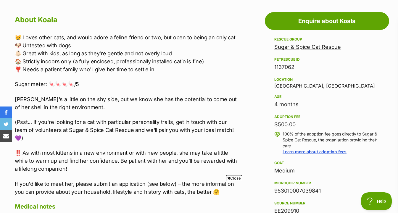
scroll to position [321, 0]
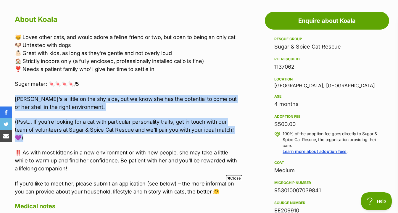
drag, startPoint x: 228, startPoint y: 138, endPoint x: 229, endPoint y: 89, distance: 49.5
click at [229, 89] on div "😸 Loves other cats, and would adore a feline friend or two, but open to being a…" at bounding box center [126, 114] width 222 height 163
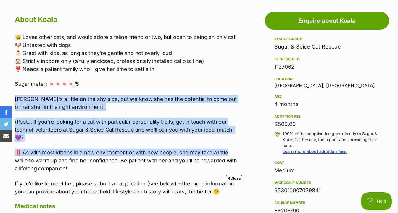
drag, startPoint x: 231, startPoint y: 89, endPoint x: 232, endPoint y: 149, distance: 59.9
click at [232, 149] on div "😸 Loves other cats, and would adore a feline friend or two, but open to being a…" at bounding box center [126, 114] width 222 height 163
click at [232, 149] on p "‼️ As with most kittens in a new environment or with new people, she may take a…" at bounding box center [126, 161] width 222 height 24
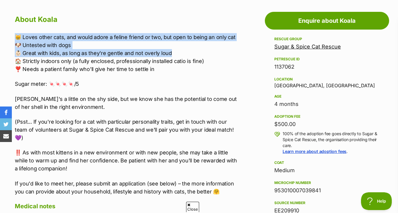
scroll to position [0, 0]
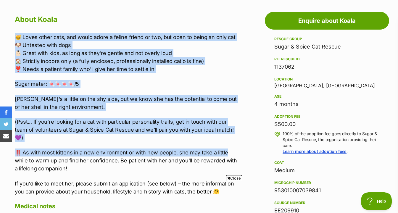
drag, startPoint x: 235, startPoint y: 28, endPoint x: 223, endPoint y: 150, distance: 122.3
click at [223, 150] on div "About Koala 😸 Loves other cats, and would adore a feline friend or two, but ope…" at bounding box center [126, 190] width 222 height 354
click at [223, 150] on p "‼️ As with most kittens in a new environment or with new people, she may take a…" at bounding box center [126, 161] width 222 height 24
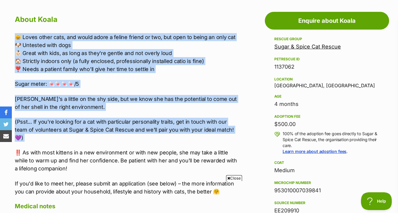
drag, startPoint x: 231, startPoint y: 145, endPoint x: 233, endPoint y: 17, distance: 128.0
click at [233, 17] on div "About Koala 😸 Loves other cats, and would adore a feline friend or two, but ope…" at bounding box center [126, 190] width 222 height 354
click at [230, 21] on h2 "About Koala" at bounding box center [126, 19] width 222 height 13
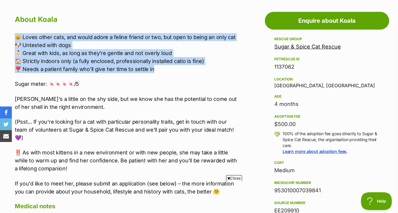
drag, startPoint x: 237, startPoint y: 25, endPoint x: 237, endPoint y: 71, distance: 46.5
click at [237, 71] on div "About Koala 😸 Loves other cats, and would adore a feline friend or two, but ope…" at bounding box center [126, 190] width 222 height 354
click at [237, 71] on p "😸 Loves other cats, and would adore a feline friend or two, but open to being a…" at bounding box center [126, 53] width 222 height 40
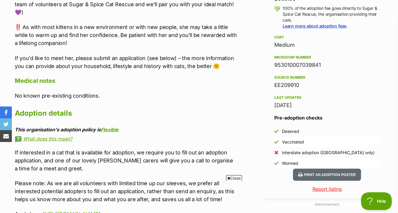
scroll to position [451, 0]
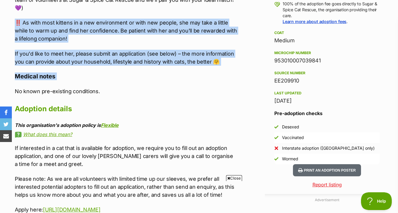
drag, startPoint x: 236, startPoint y: 84, endPoint x: 236, endPoint y: 16, distance: 67.5
click at [236, 16] on div "About Koala 😸 Loves other cats, and would adore a feline friend or two, but ope…" at bounding box center [126, 60] width 222 height 354
drag, startPoint x: 236, startPoint y: 16, endPoint x: 236, endPoint y: 66, distance: 49.5
click at [236, 66] on div "About Koala 😸 Loves other cats, and would adore a feline friend or two, but ope…" at bounding box center [126, 60] width 222 height 354
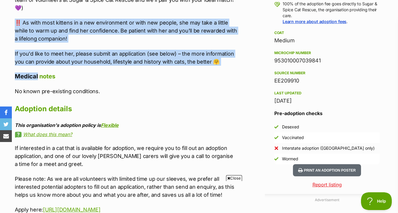
click at [236, 66] on div "About Koala 😸 Loves other cats, and would adore a feline friend or two, but ope…" at bounding box center [126, 60] width 222 height 354
drag, startPoint x: 236, startPoint y: 66, endPoint x: 236, endPoint y: 15, distance: 51.0
click at [236, 15] on div "About Koala 😸 Loves other cats, and would adore a feline friend or two, but ope…" at bounding box center [126, 60] width 222 height 354
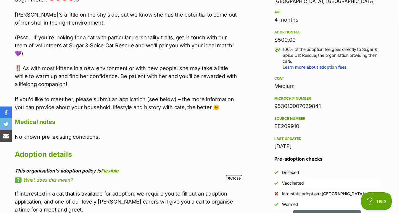
scroll to position [391, 0]
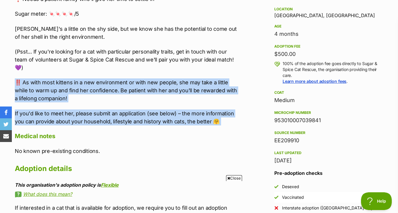
drag, startPoint x: 225, startPoint y: 131, endPoint x: 225, endPoint y: 75, distance: 56.0
click at [225, 75] on div "About Koala 😸 Loves other cats, and would adore a feline friend or two, but ope…" at bounding box center [126, 120] width 222 height 354
click at [225, 75] on div "😸 Loves other cats, and would adore a feline friend or two, but open to being a…" at bounding box center [126, 44] width 222 height 163
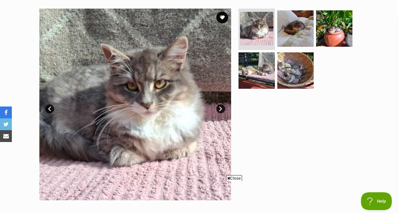
scroll to position [119, 0]
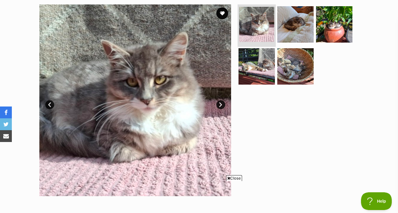
click at [271, 21] on img at bounding box center [256, 24] width 35 height 35
click at [297, 25] on img at bounding box center [296, 24] width 38 height 38
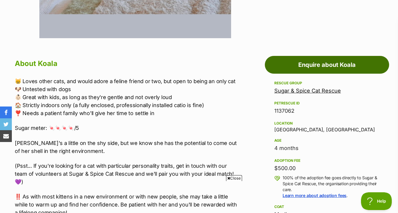
scroll to position [277, 0]
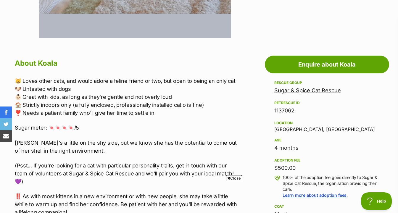
click at [296, 94] on div "Sugar & Spice Cat Rescue" at bounding box center [327, 91] width 105 height 8
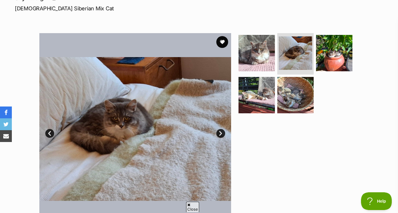
scroll to position [89, 0]
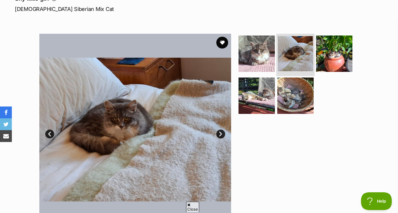
click at [300, 54] on img at bounding box center [295, 53] width 35 height 35
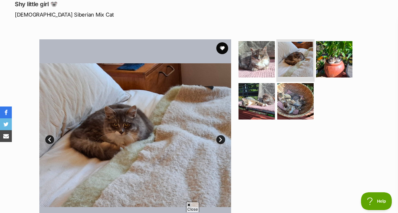
scroll to position [0, 0]
click at [299, 62] on img at bounding box center [295, 59] width 35 height 35
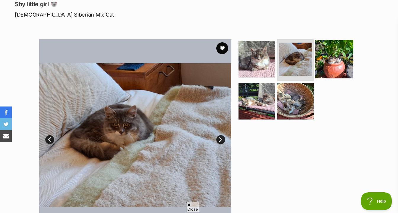
click at [329, 62] on img at bounding box center [334, 59] width 38 height 38
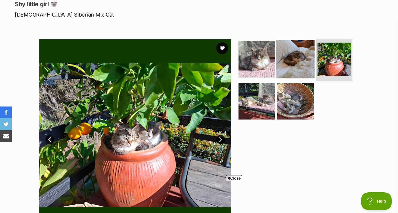
click at [294, 62] on img at bounding box center [296, 59] width 38 height 38
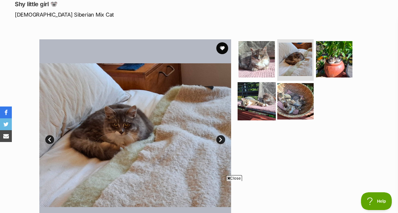
click at [269, 92] on img at bounding box center [257, 101] width 38 height 38
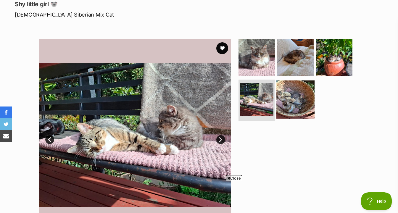
click at [288, 97] on img at bounding box center [296, 99] width 38 height 38
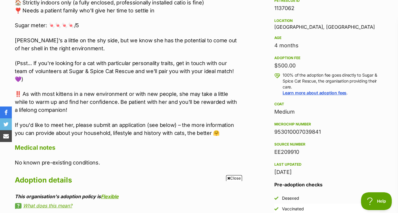
scroll to position [379, 0]
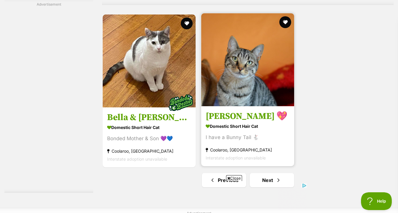
scroll to position [1398, 0]
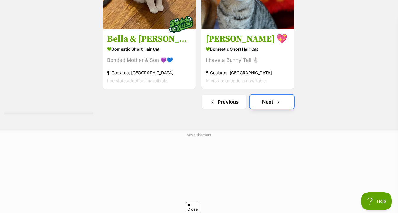
click at [280, 109] on link "Next" at bounding box center [272, 102] width 44 height 14
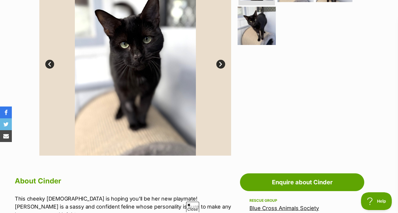
click at [245, 33] on img at bounding box center [257, 26] width 38 height 38
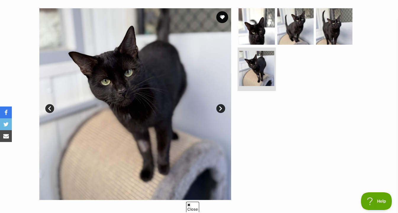
scroll to position [112, 0]
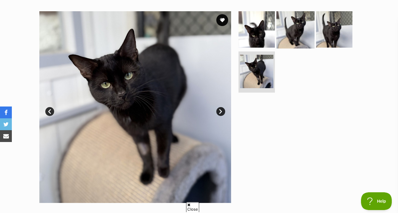
click at [292, 29] on img at bounding box center [296, 29] width 38 height 38
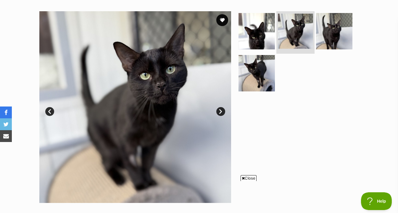
scroll to position [0, 0]
